Goal: Task Accomplishment & Management: Manage account settings

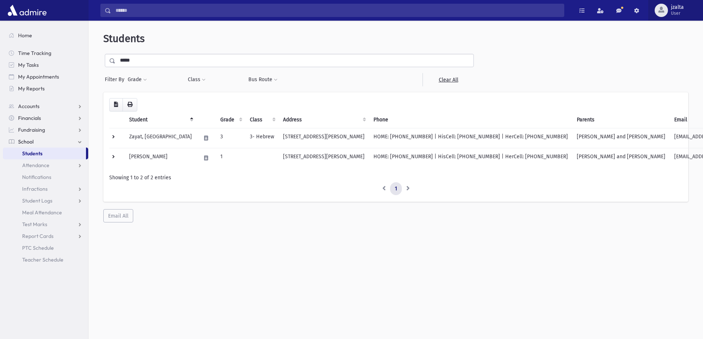
click at [656, 13] on div "button" at bounding box center [661, 10] width 13 height 13
click at [653, 75] on span at bounding box center [651, 74] width 7 height 5
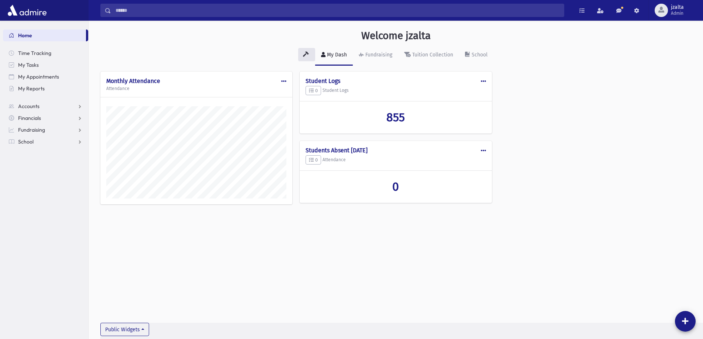
scroll to position [335, 615]
click at [671, 10] on span "jzalta" at bounding box center [677, 7] width 13 height 6
click at [650, 104] on link "Manage Logins" at bounding box center [671, 109] width 59 height 14
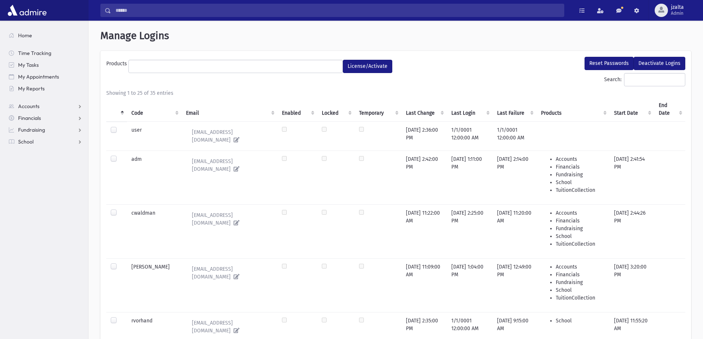
select select
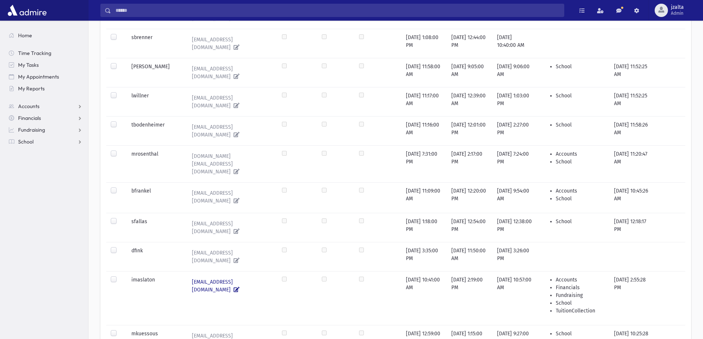
scroll to position [631, 0]
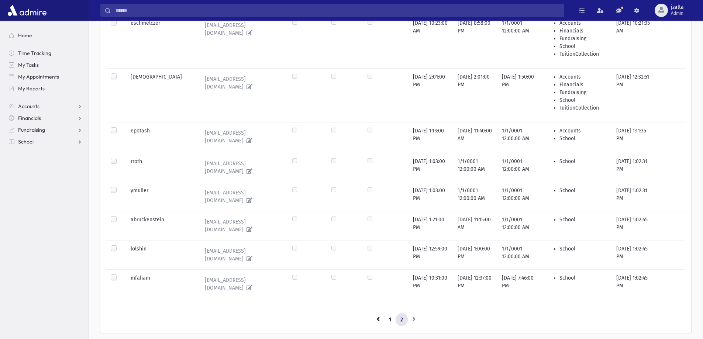
click at [120, 187] on label at bounding box center [120, 187] width 0 height 0
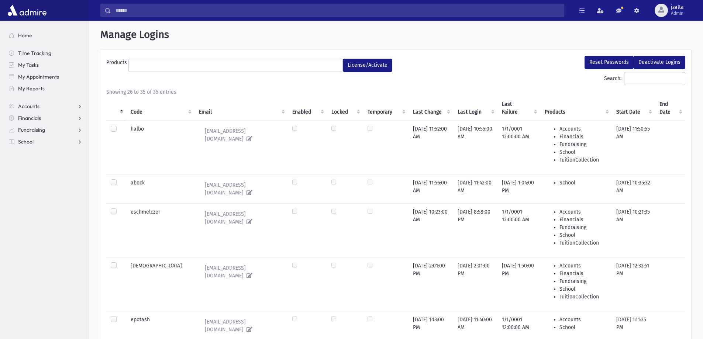
scroll to position [0, 0]
click at [602, 60] on button "Reset Passwords" at bounding box center [609, 63] width 49 height 13
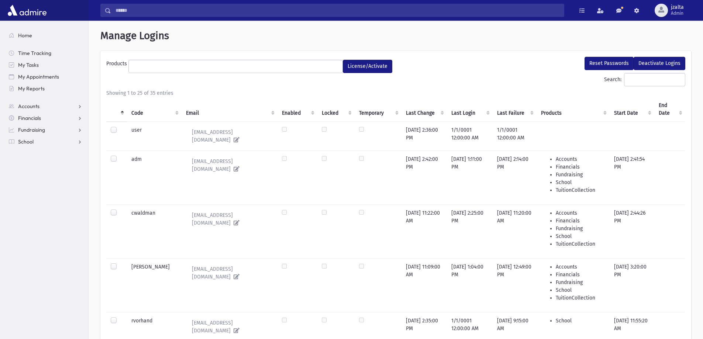
select select
click at [77, 141] on link "School" at bounding box center [45, 142] width 85 height 12
click at [80, 167] on link "Attendance" at bounding box center [45, 165] width 85 height 12
click at [34, 180] on span "Entry" at bounding box center [34, 177] width 13 height 7
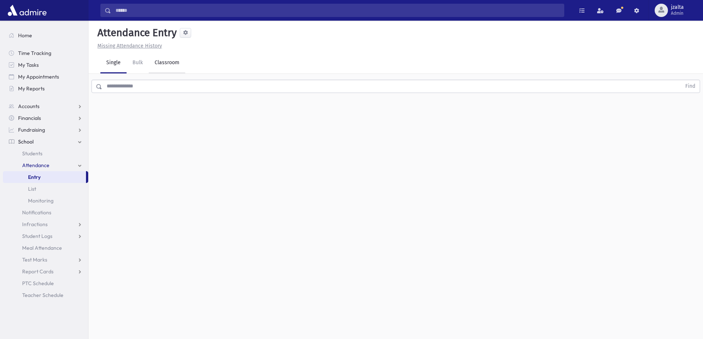
click at [162, 67] on link "Classroom" at bounding box center [167, 63] width 37 height 21
click at [234, 99] on div "--Select One--" at bounding box center [200, 96] width 73 height 8
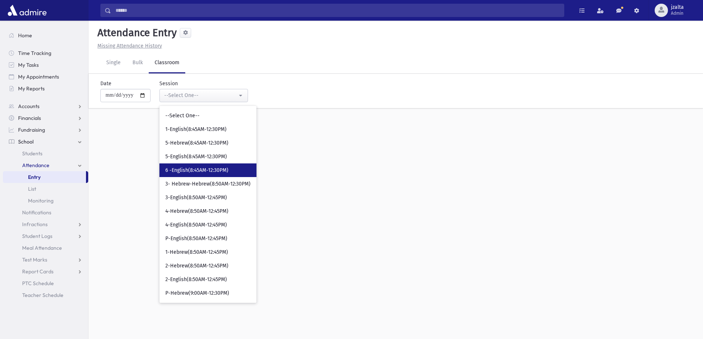
click at [180, 171] on span "6 -English(8:45AM-12:30PM)" at bounding box center [196, 170] width 63 height 7
select select "***"
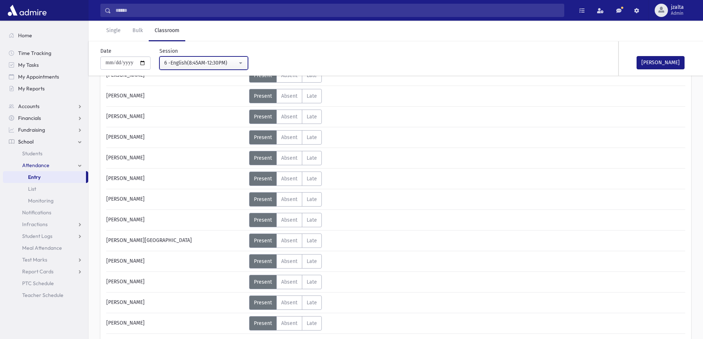
scroll to position [147, 0]
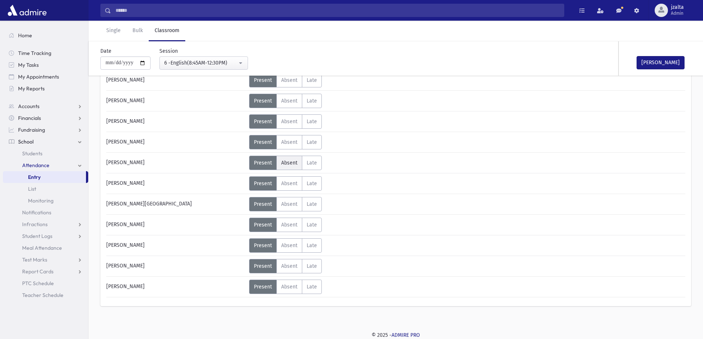
click at [298, 161] on label "Absent Absent" at bounding box center [290, 163] width 26 height 14
click at [651, 59] on button "Mark Done" at bounding box center [661, 62] width 48 height 13
click at [30, 34] on span "Home" at bounding box center [25, 35] width 14 height 7
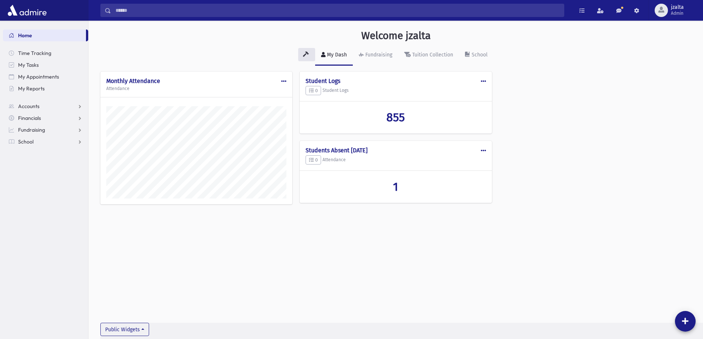
scroll to position [335, 615]
click at [78, 145] on link "School" at bounding box center [45, 142] width 85 height 12
click at [40, 202] on span "Student Logs" at bounding box center [37, 201] width 30 height 7
click at [36, 213] on span "Entry" at bounding box center [34, 212] width 13 height 7
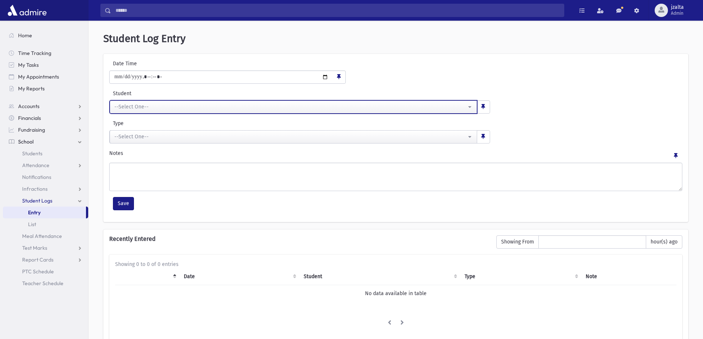
click at [464, 106] on div "--Select One--" at bounding box center [290, 107] width 352 height 8
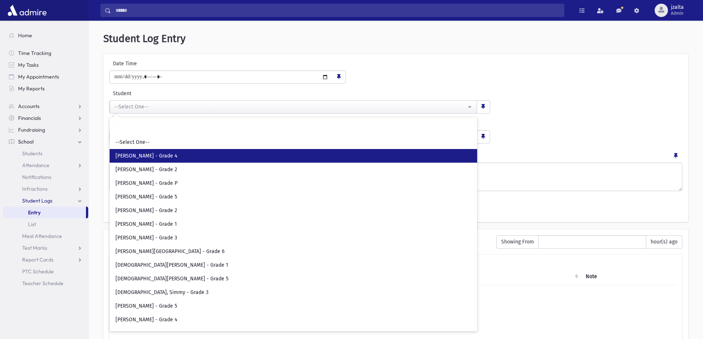
click at [203, 152] on link "[PERSON_NAME] - Grade 4" at bounding box center [294, 156] width 368 height 14
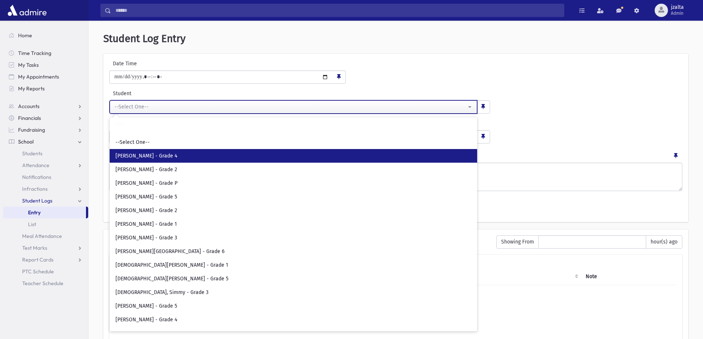
select select "***"
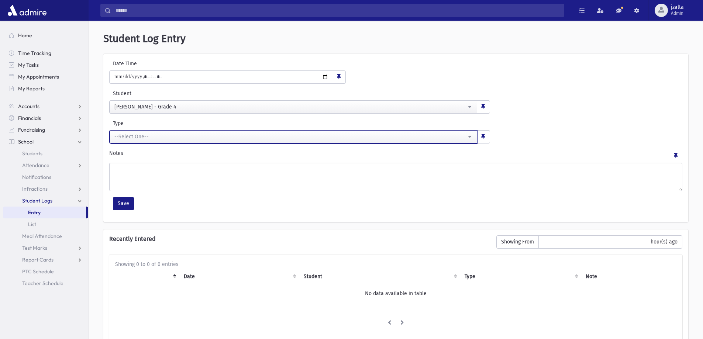
click at [465, 138] on div "--Select One--" at bounding box center [290, 137] width 352 height 8
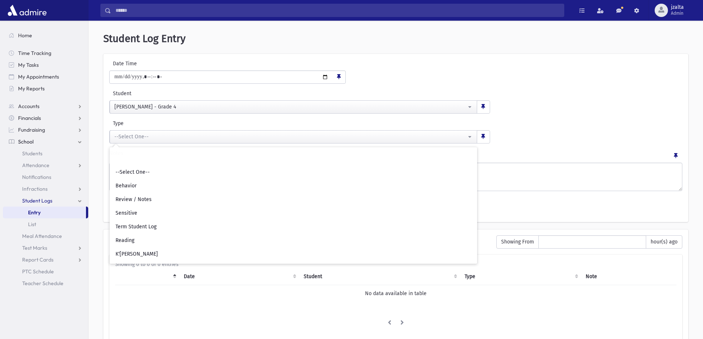
click at [589, 114] on div "**********" at bounding box center [395, 138] width 585 height 168
click at [18, 39] on link "Home" at bounding box center [45, 36] width 85 height 12
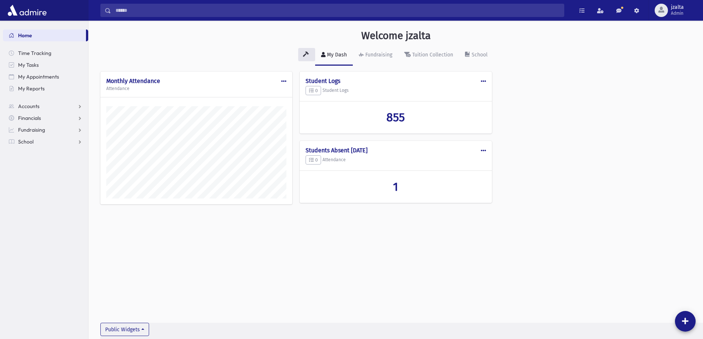
scroll to position [335, 615]
click at [385, 112] on h2 "855" at bounding box center [396, 117] width 180 height 14
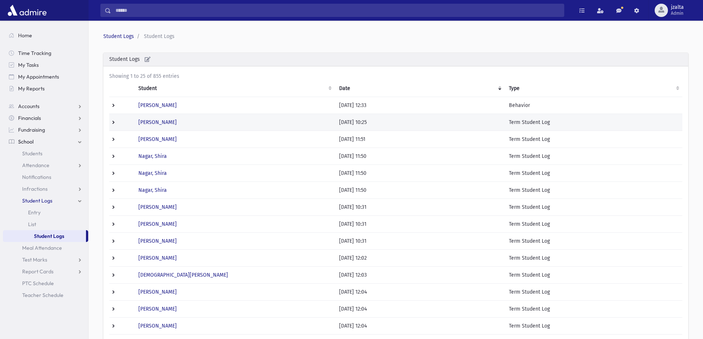
click at [114, 122] on td at bounding box center [121, 122] width 25 height 17
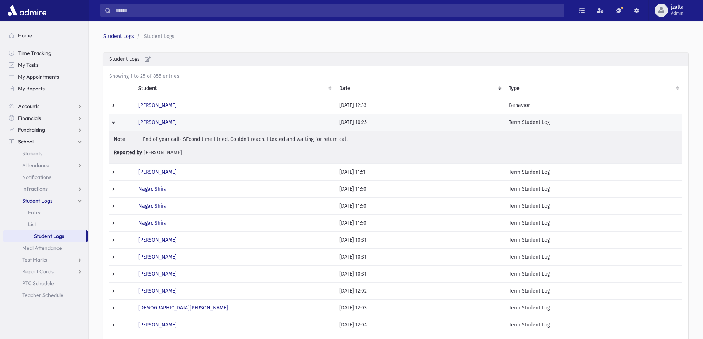
click at [115, 126] on td at bounding box center [121, 122] width 25 height 17
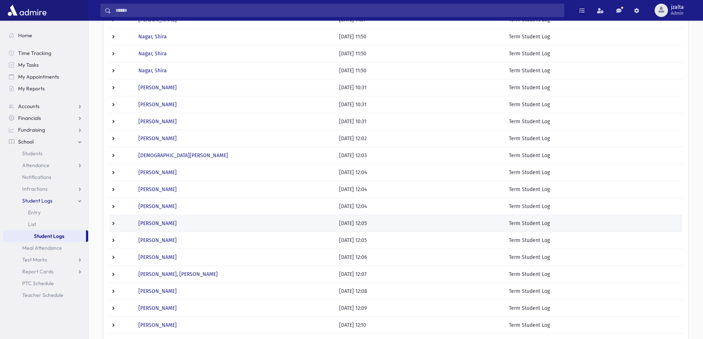
scroll to position [148, 0]
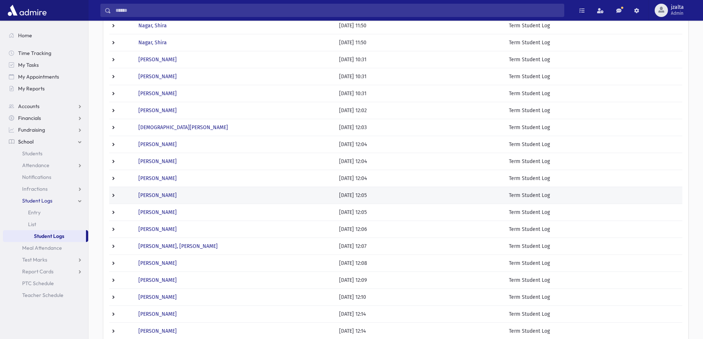
click at [127, 201] on td at bounding box center [121, 195] width 25 height 17
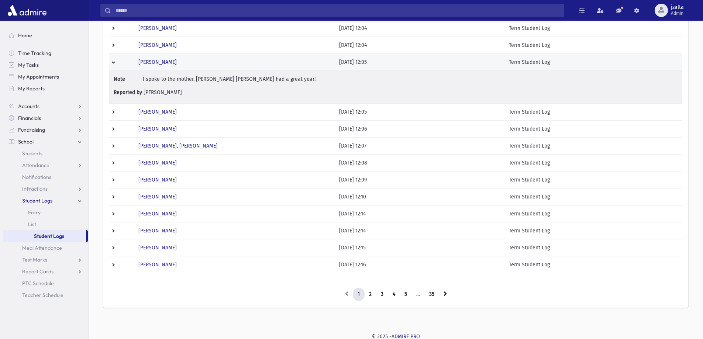
scroll to position [282, 0]
click at [127, 200] on td at bounding box center [121, 195] width 25 height 17
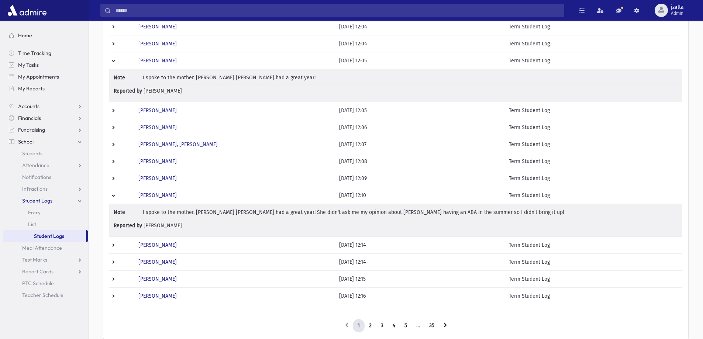
click at [34, 35] on link "Home" at bounding box center [45, 36] width 85 height 12
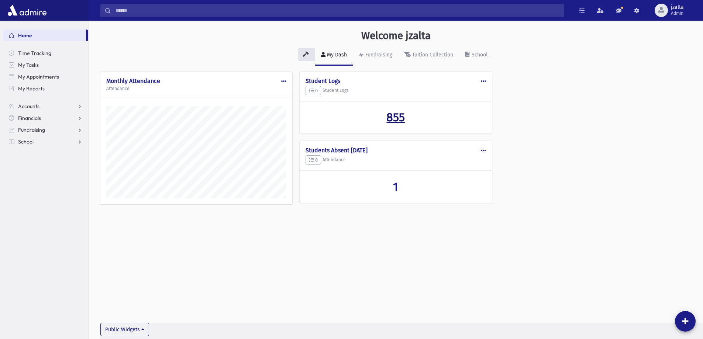
scroll to position [335, 615]
